Goal: Task Accomplishment & Management: Understand process/instructions

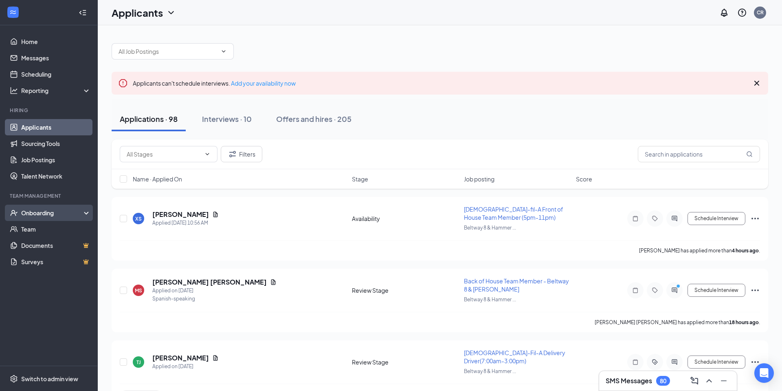
click at [60, 217] on div "Onboarding" at bounding box center [49, 212] width 98 height 16
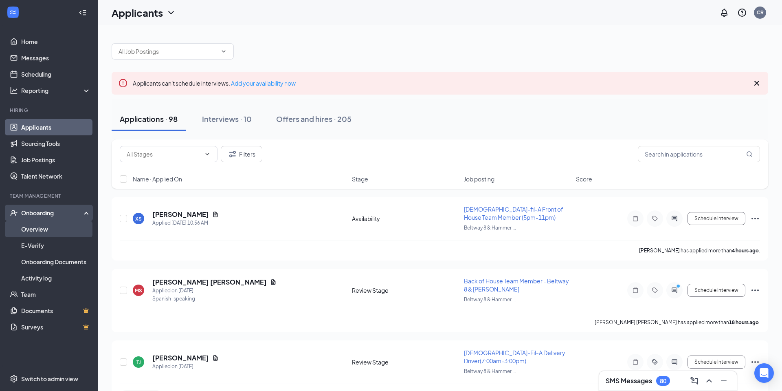
click at [55, 230] on link "Overview" at bounding box center [56, 229] width 70 height 16
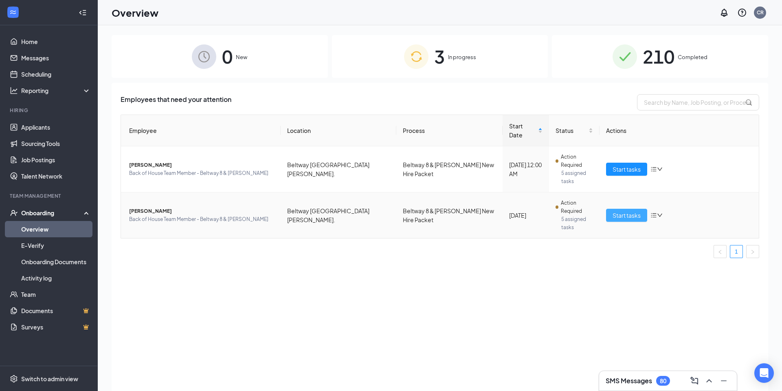
click at [625, 211] on span "Start tasks" at bounding box center [627, 215] width 28 height 9
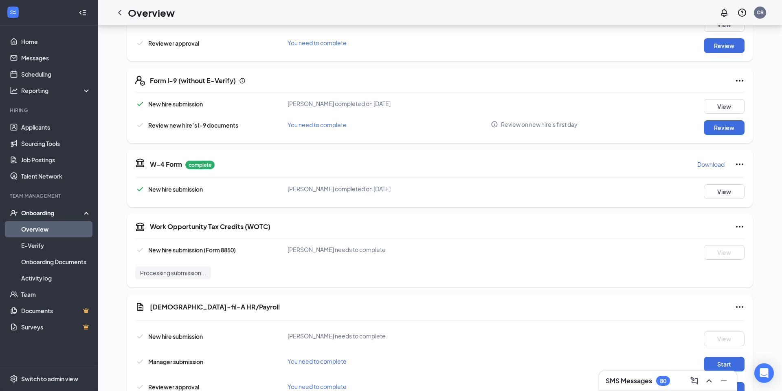
scroll to position [470, 0]
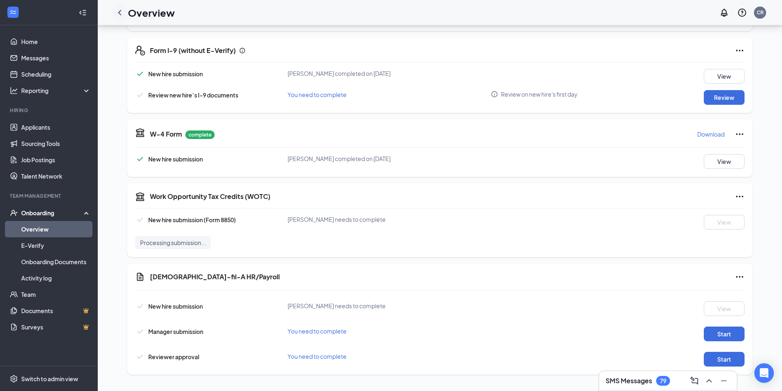
click at [121, 11] on icon "ChevronLeft" at bounding box center [120, 13] width 10 height 10
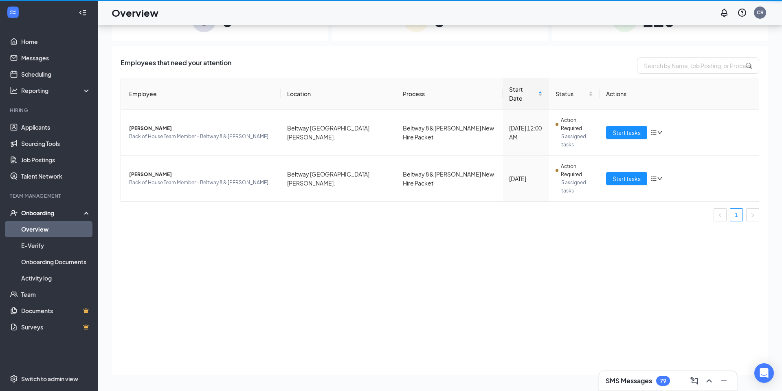
scroll to position [37, 0]
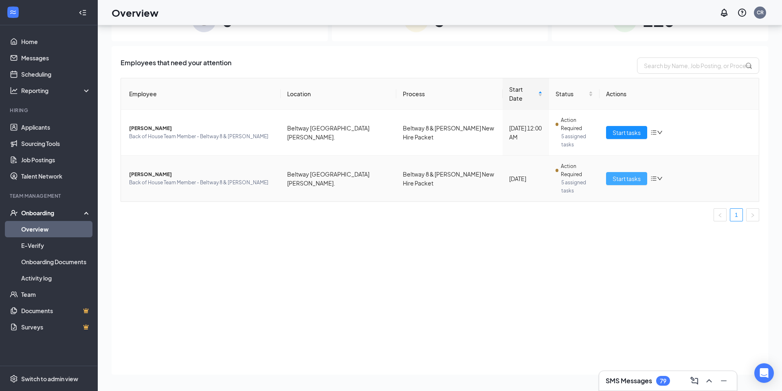
click at [616, 174] on span "Start tasks" at bounding box center [627, 178] width 28 height 9
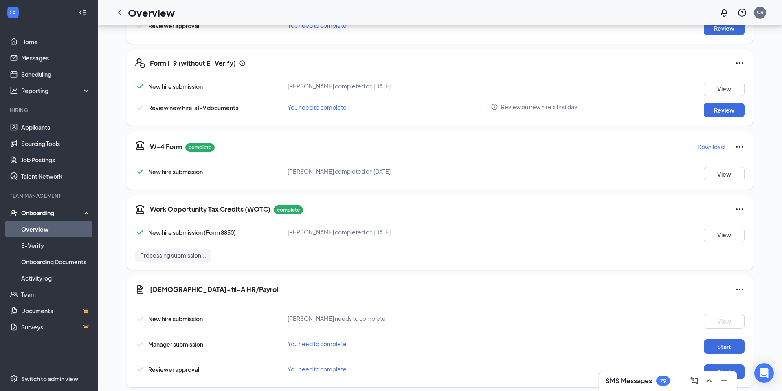
scroll to position [470, 0]
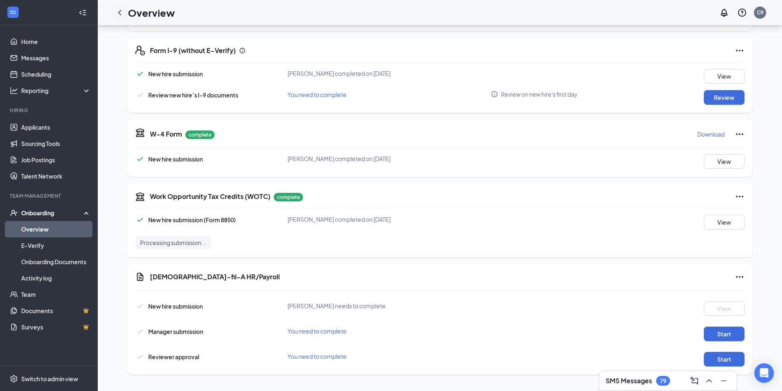
click at [119, 11] on icon "ChevronLeft" at bounding box center [119, 12] width 3 height 5
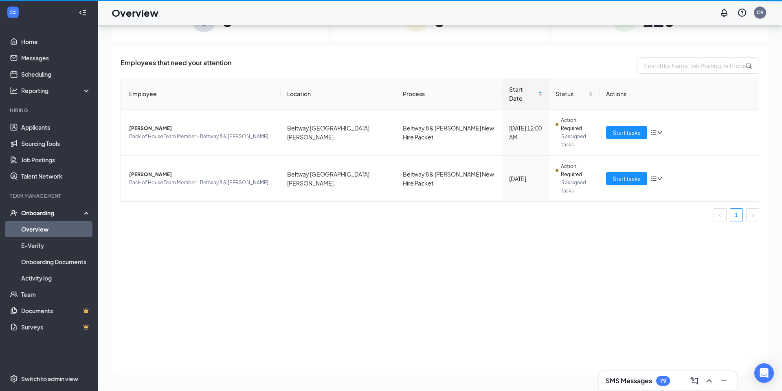
scroll to position [37, 0]
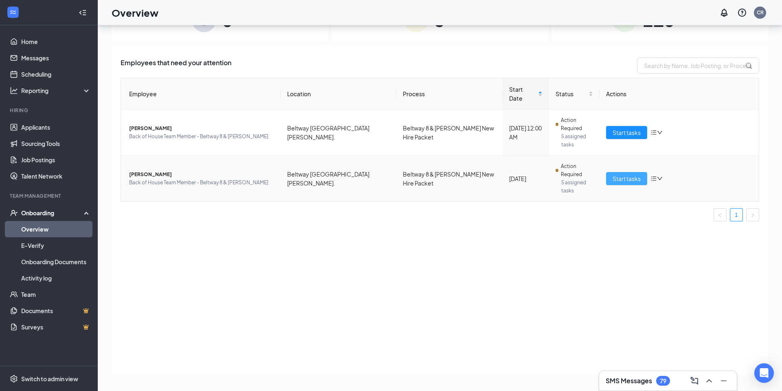
click at [636, 174] on span "Start tasks" at bounding box center [627, 178] width 28 height 9
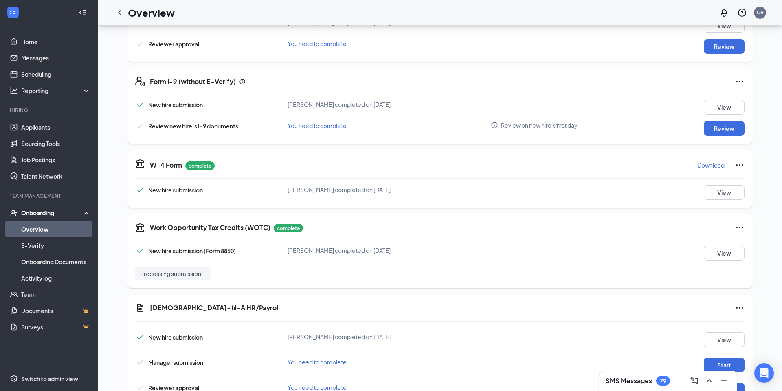
scroll to position [470, 0]
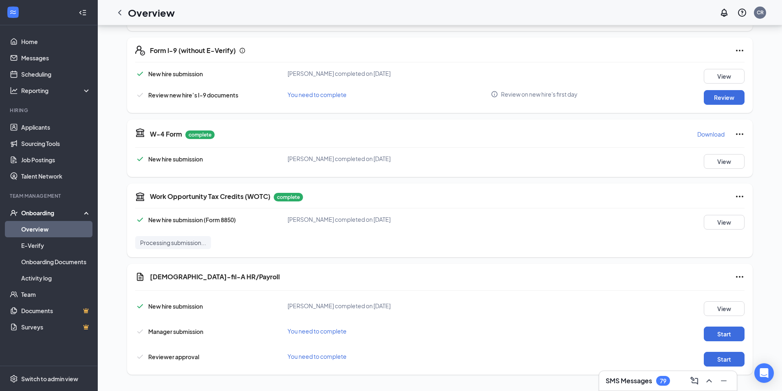
click at [641, 376] on div "SMS Messages 79" at bounding box center [638, 381] width 64 height 10
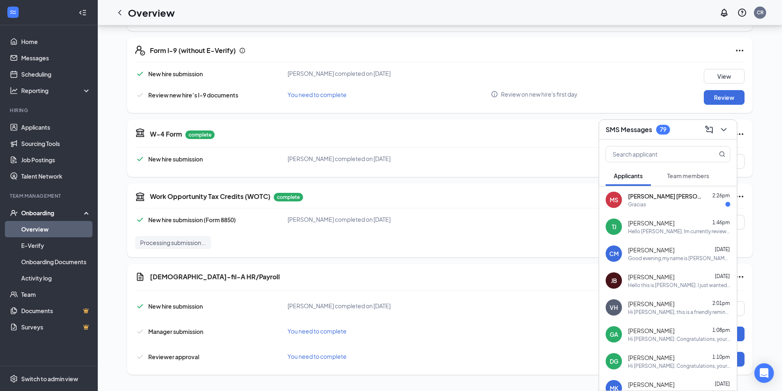
click at [700, 177] on span "Team members" at bounding box center [688, 175] width 42 height 7
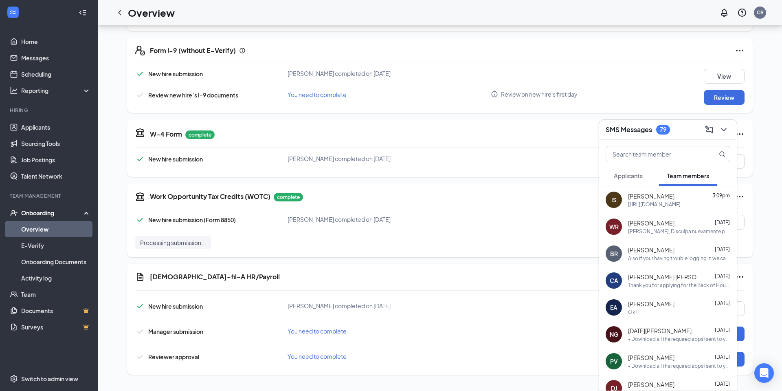
click at [679, 201] on div "[URL][DOMAIN_NAME]" at bounding box center [654, 204] width 53 height 7
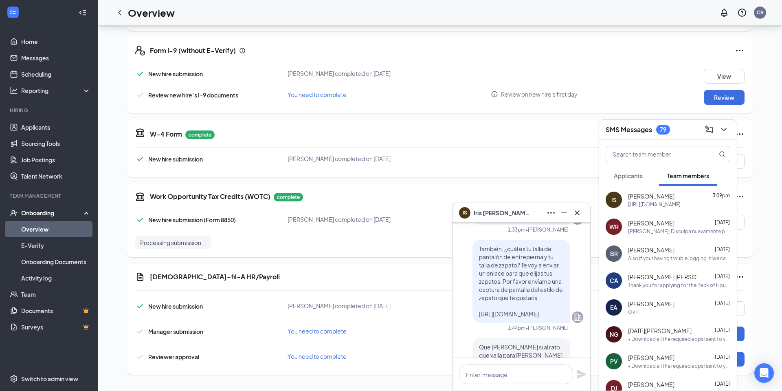
scroll to position [-70, 0]
click at [578, 217] on icon "Cross" at bounding box center [577, 213] width 10 height 10
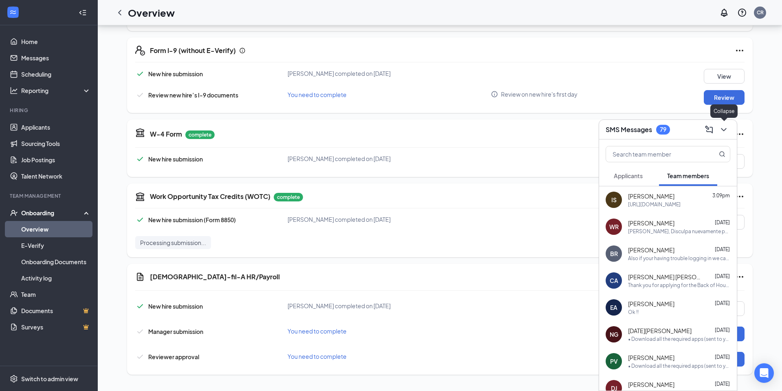
click at [726, 128] on icon "ChevronDown" at bounding box center [724, 130] width 10 height 10
